Goal: Find specific page/section: Find specific page/section

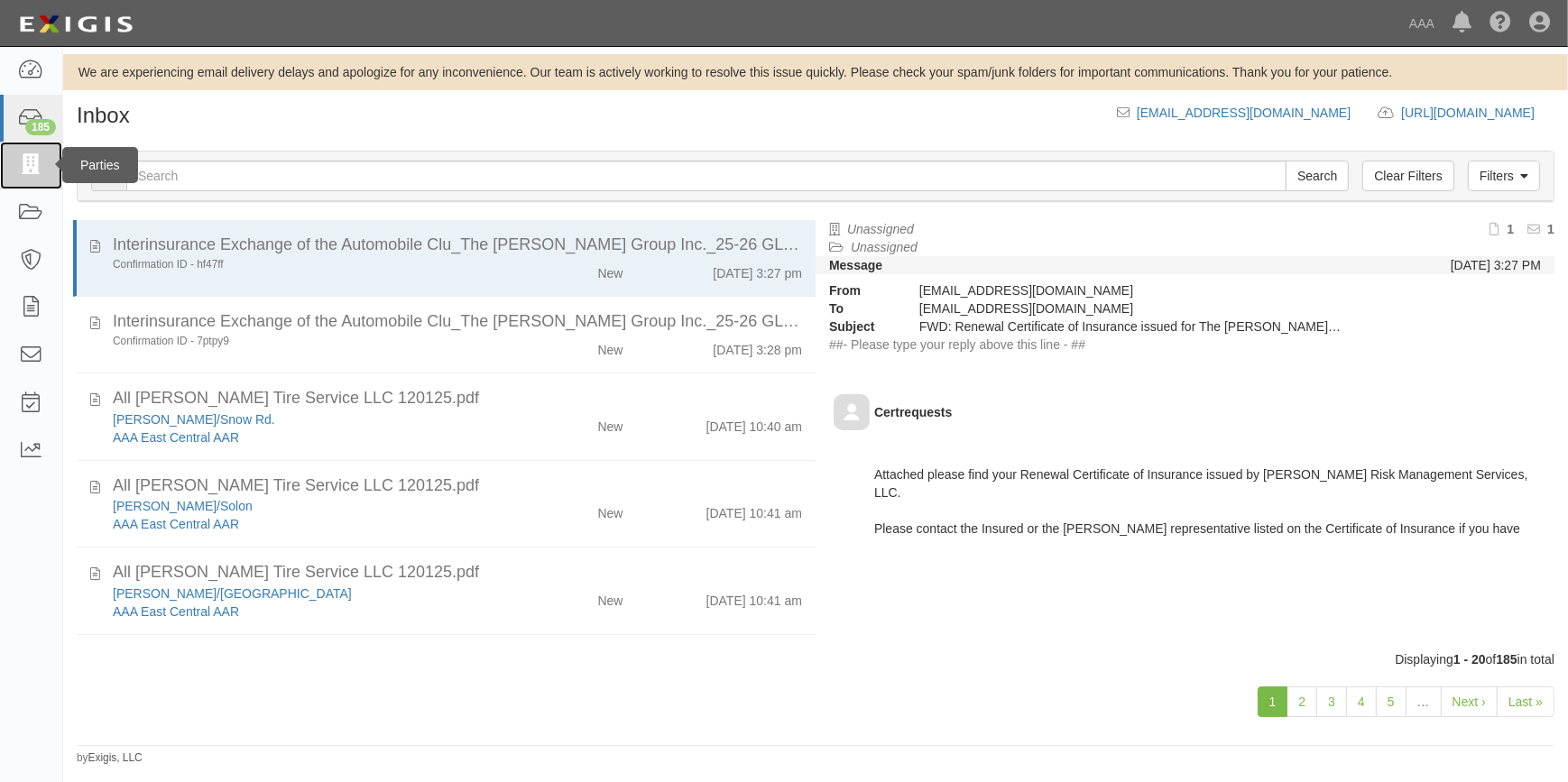
click at [31, 162] on icon at bounding box center [31, 165] width 25 height 21
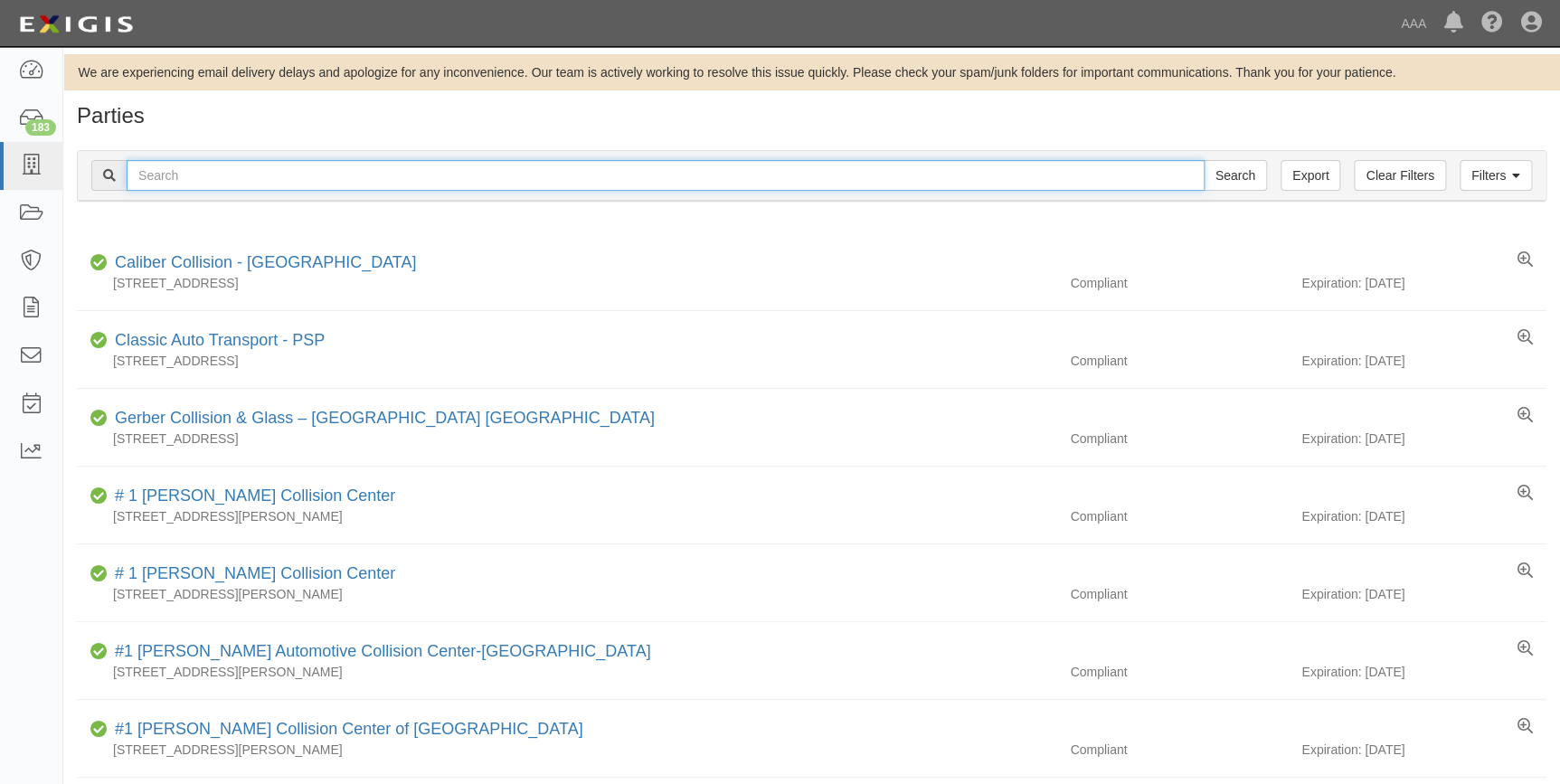
click at [387, 180] on input "text" at bounding box center [665, 176] width 1078 height 31
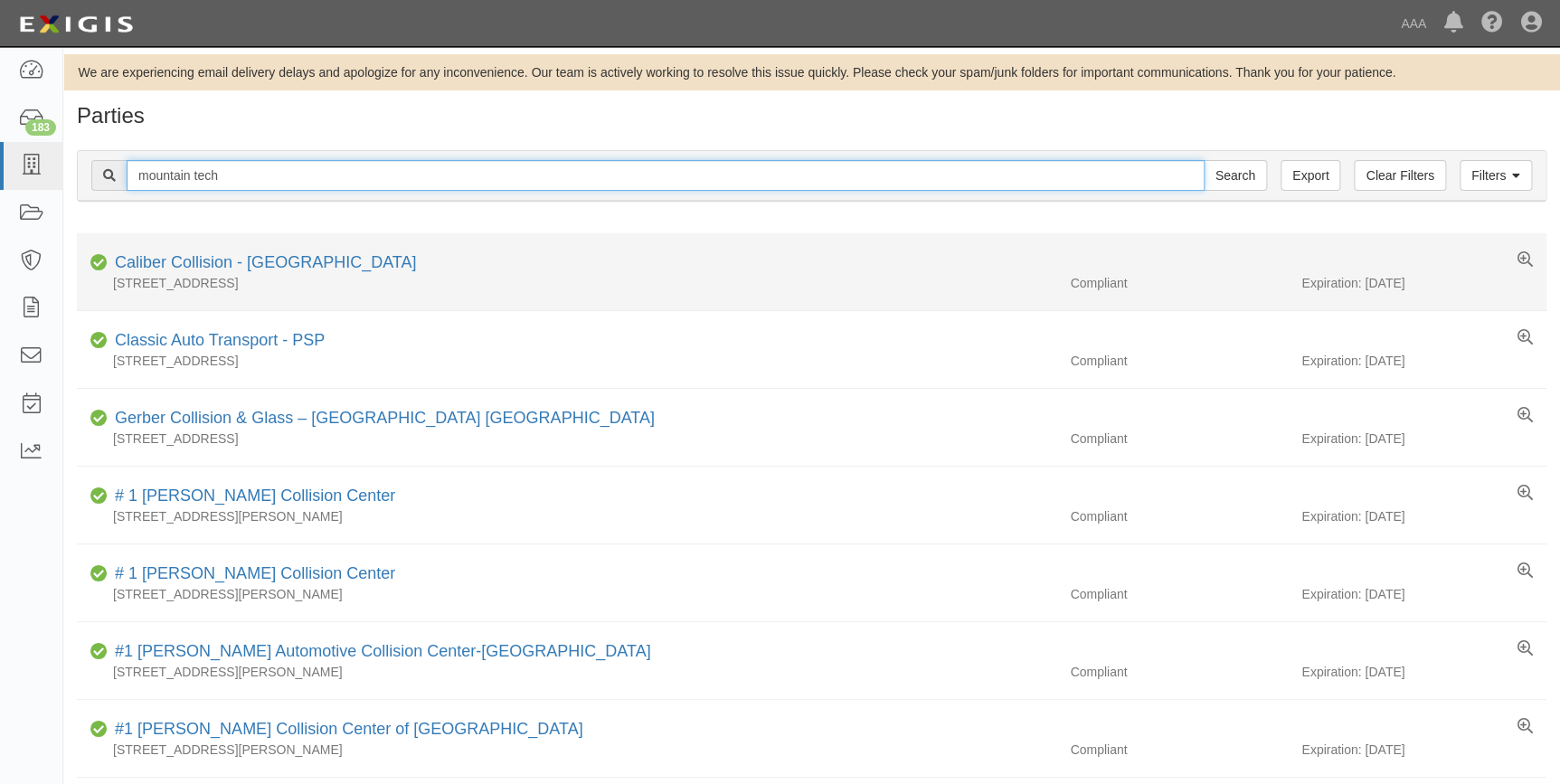
type input "mountain tech"
click at [1203, 160] on input "Search" at bounding box center [1235, 176] width 64 height 31
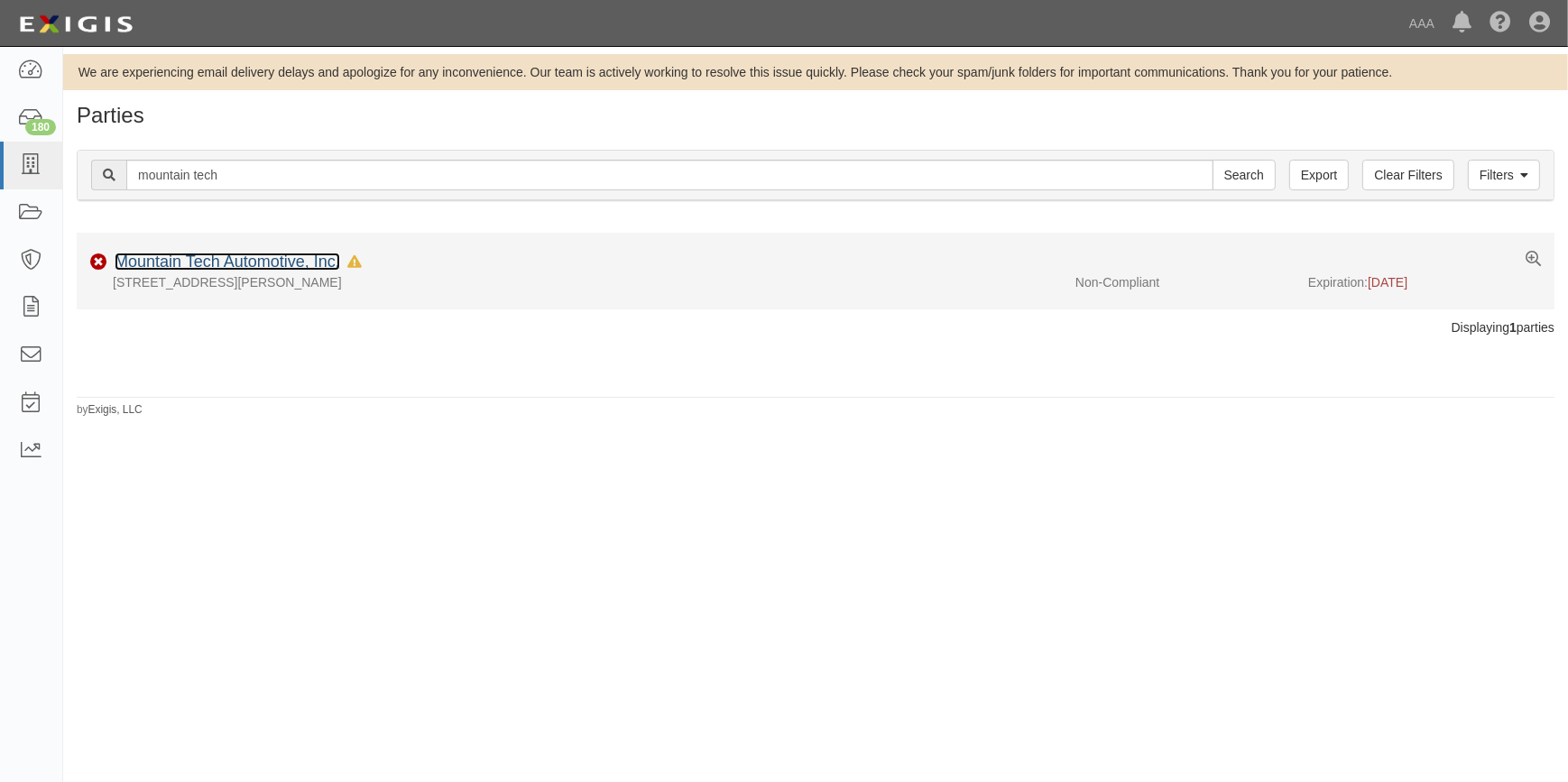
click at [256, 262] on link "Mountain Tech Automotive, Inc." at bounding box center [227, 261] width 226 height 18
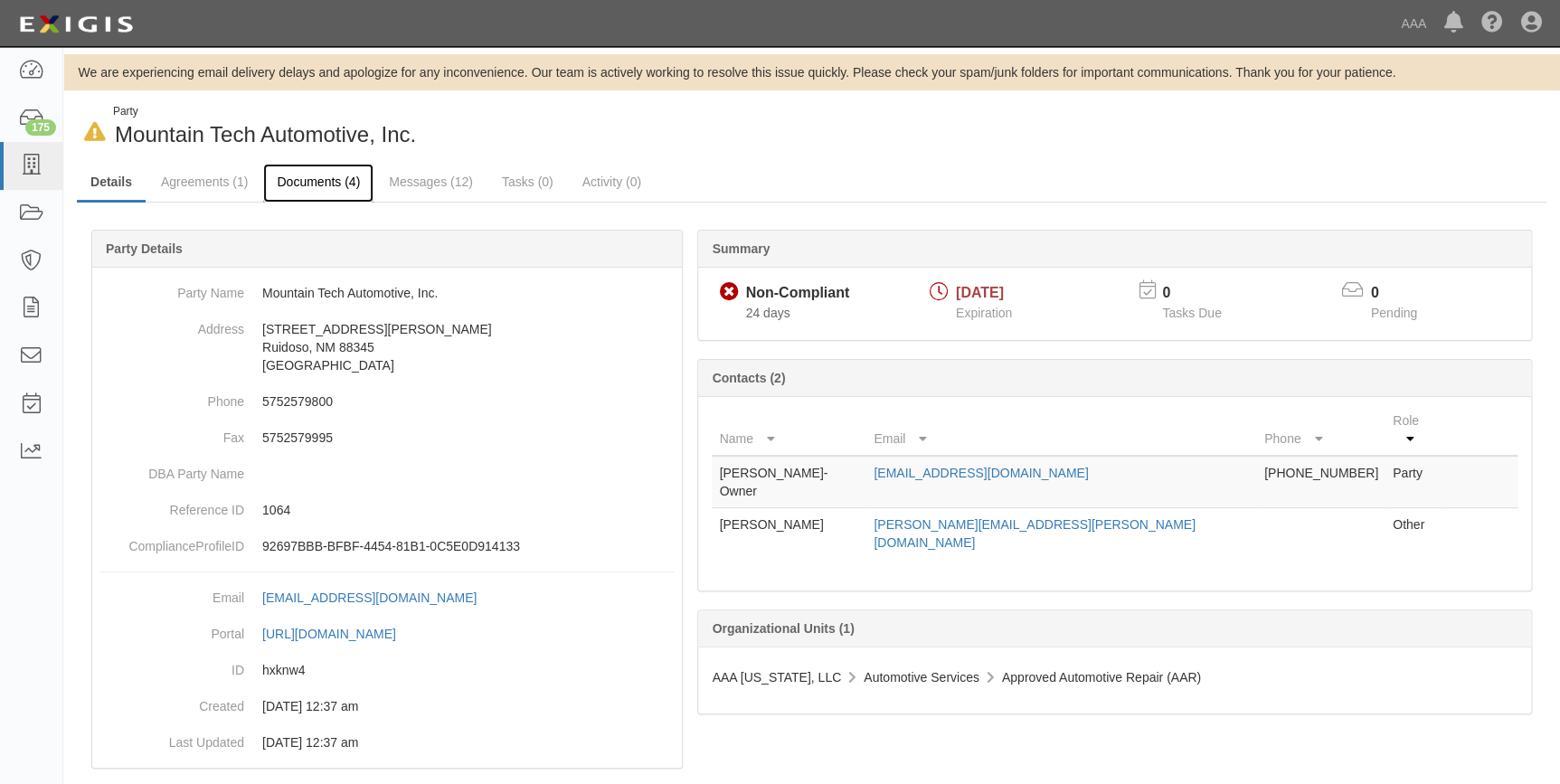
click at [308, 180] on link "Documents (4)" at bounding box center [317, 183] width 110 height 39
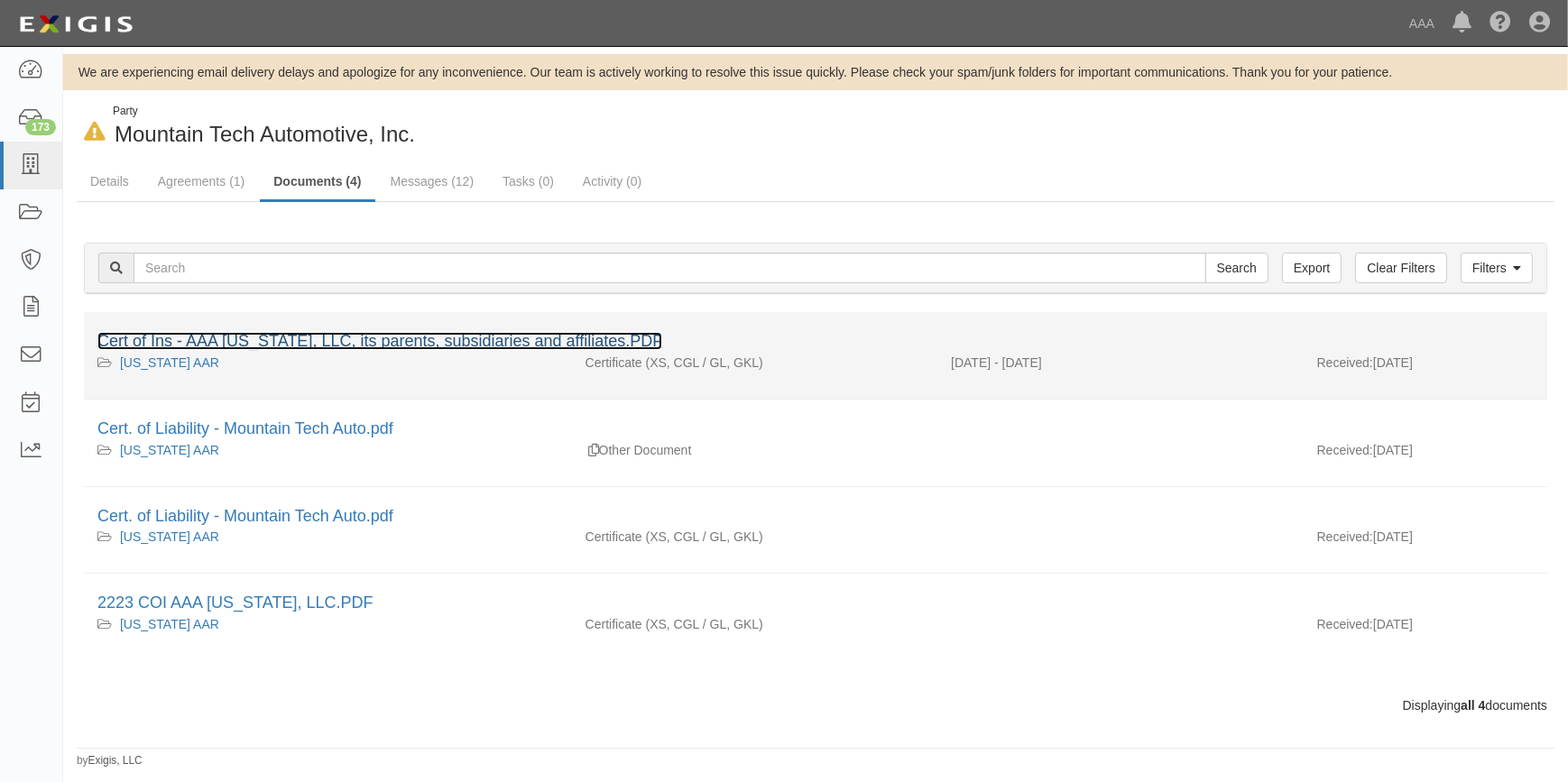
click at [279, 338] on link "Cert of Ins - AAA [US_STATE], LLC, its parents, subsidiaries and affiliates.PDF" at bounding box center [379, 341] width 564 height 18
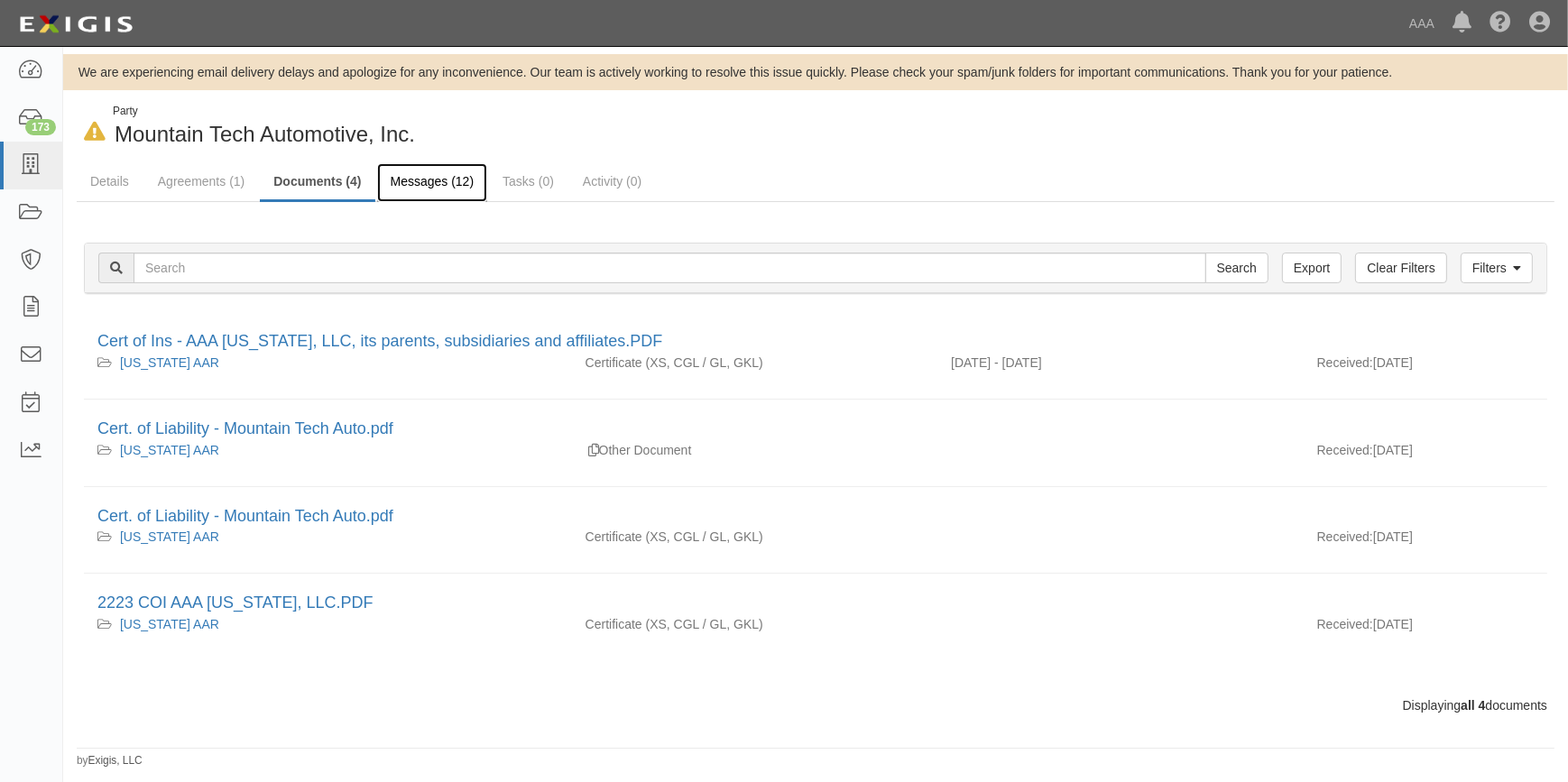
click at [423, 186] on link "Messages (12)" at bounding box center [433, 182] width 111 height 39
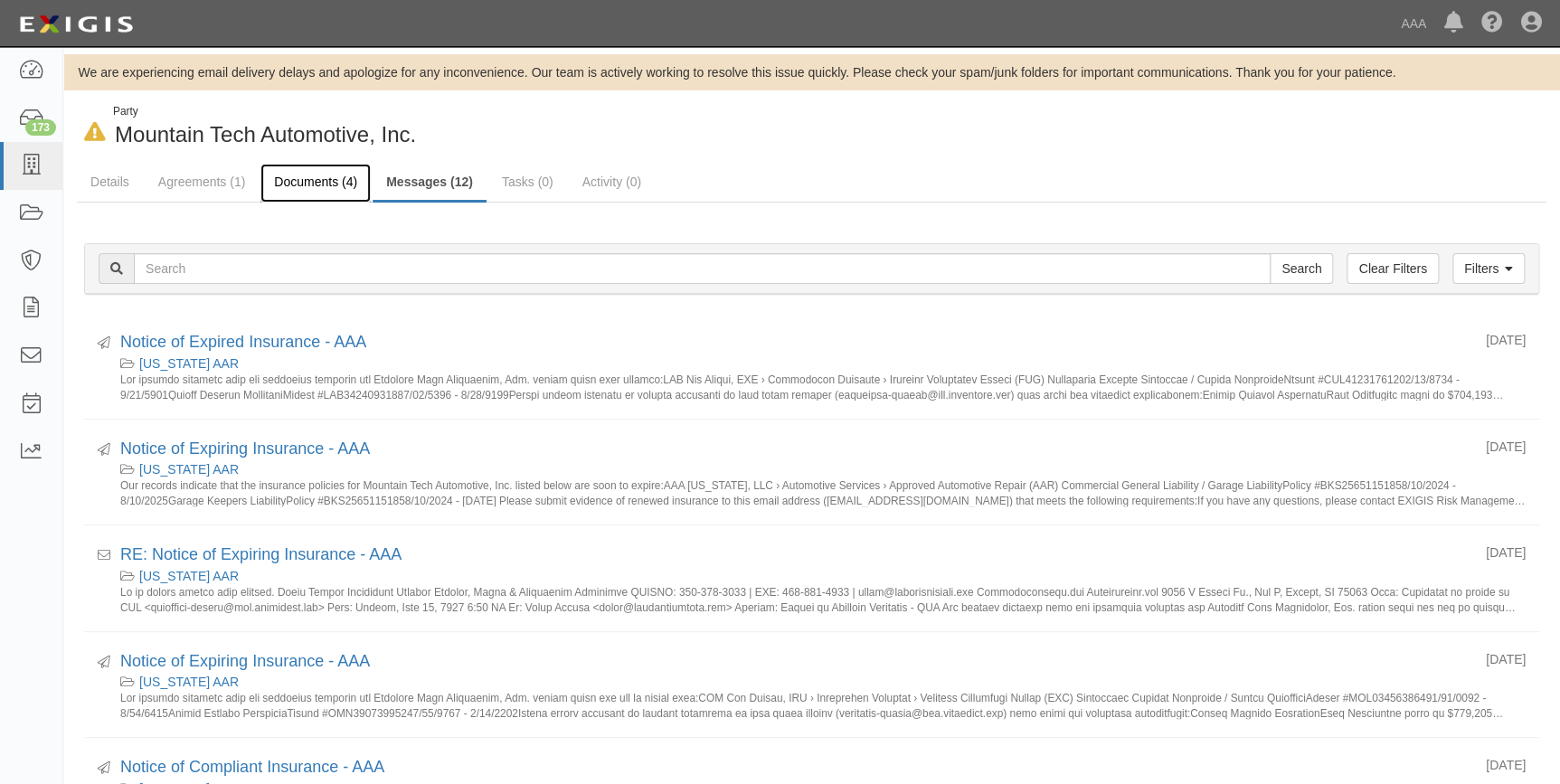
click at [316, 167] on link "Documents (4)" at bounding box center [315, 183] width 110 height 39
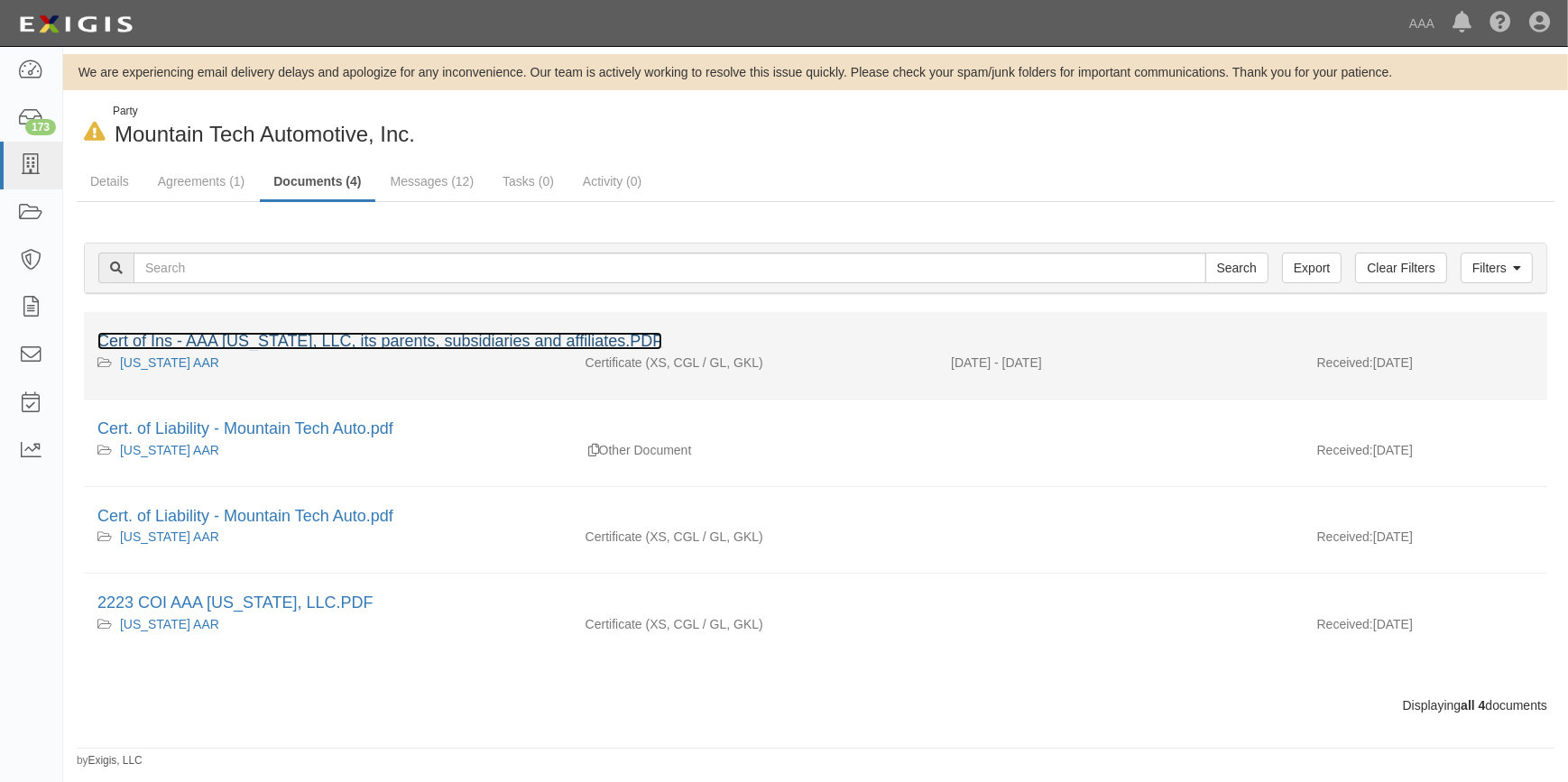
click at [396, 337] on link "Cert of Ins - AAA [US_STATE], LLC, its parents, subsidiaries and affiliates.PDF" at bounding box center [379, 341] width 564 height 18
